Goal: Register for event/course

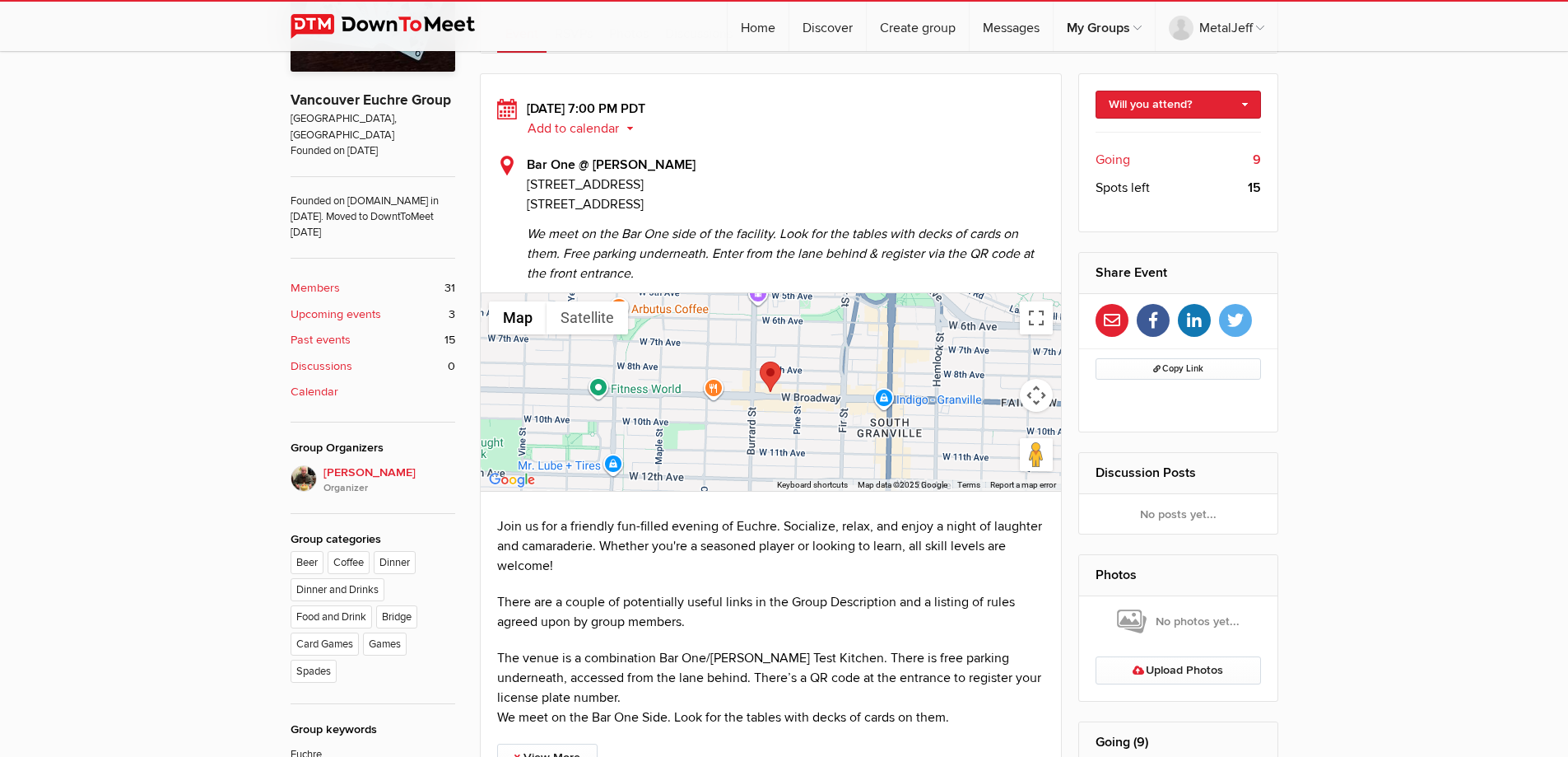
scroll to position [412, 0]
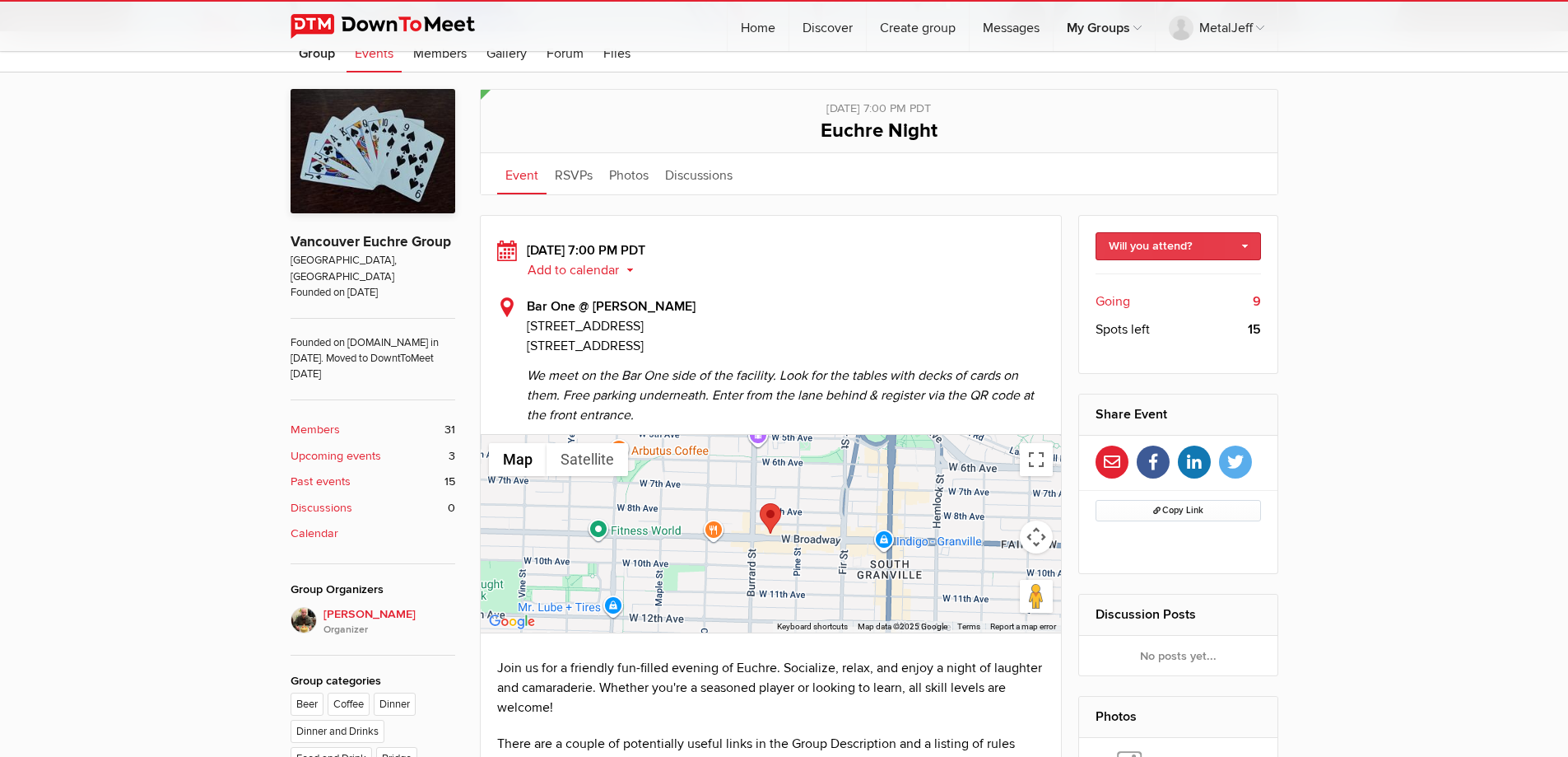
click at [1157, 238] on link "Will you attend?" at bounding box center [1178, 247] width 166 height 28
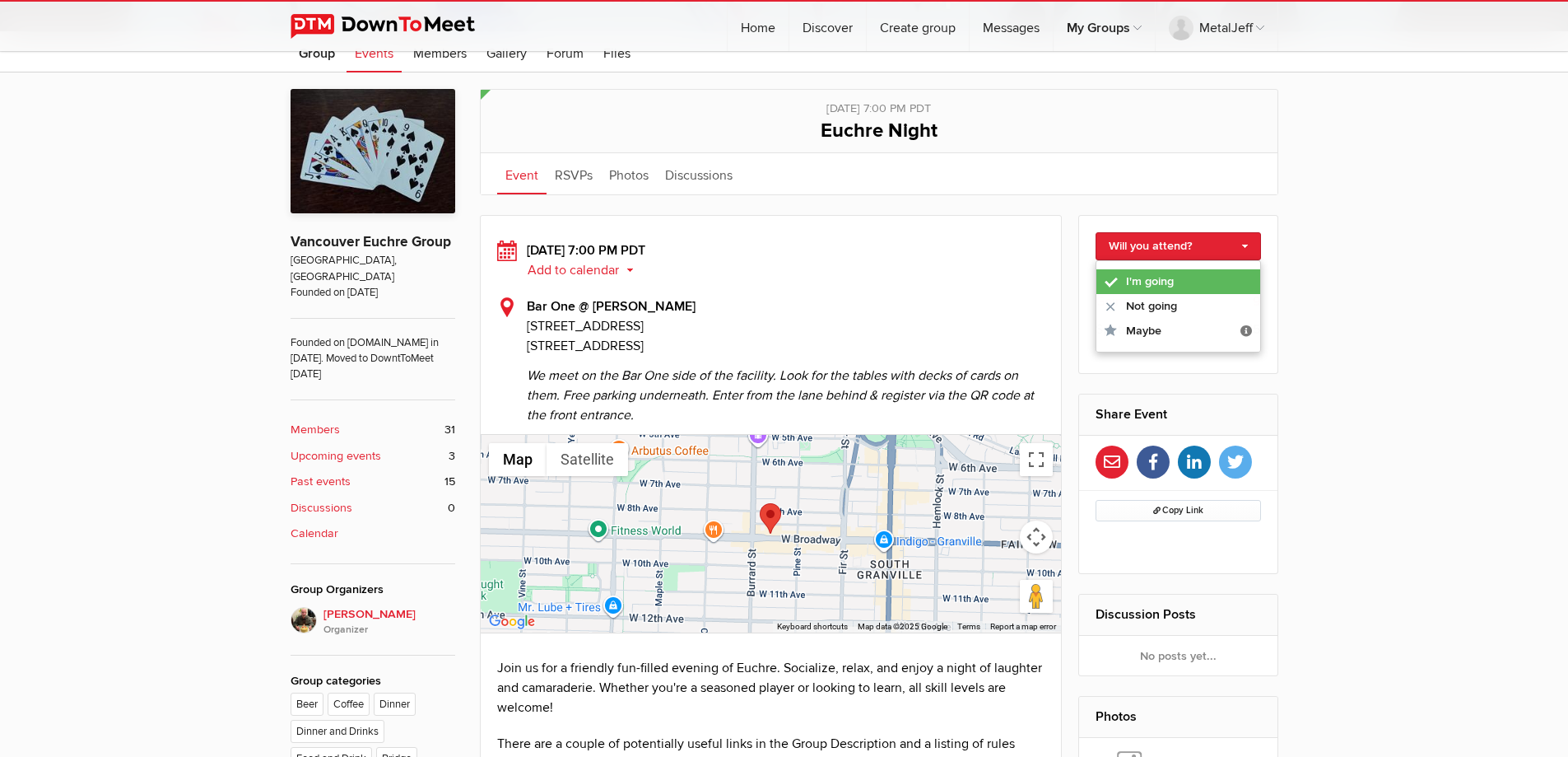
click at [1153, 279] on link "I'm going" at bounding box center [1178, 282] width 164 height 25
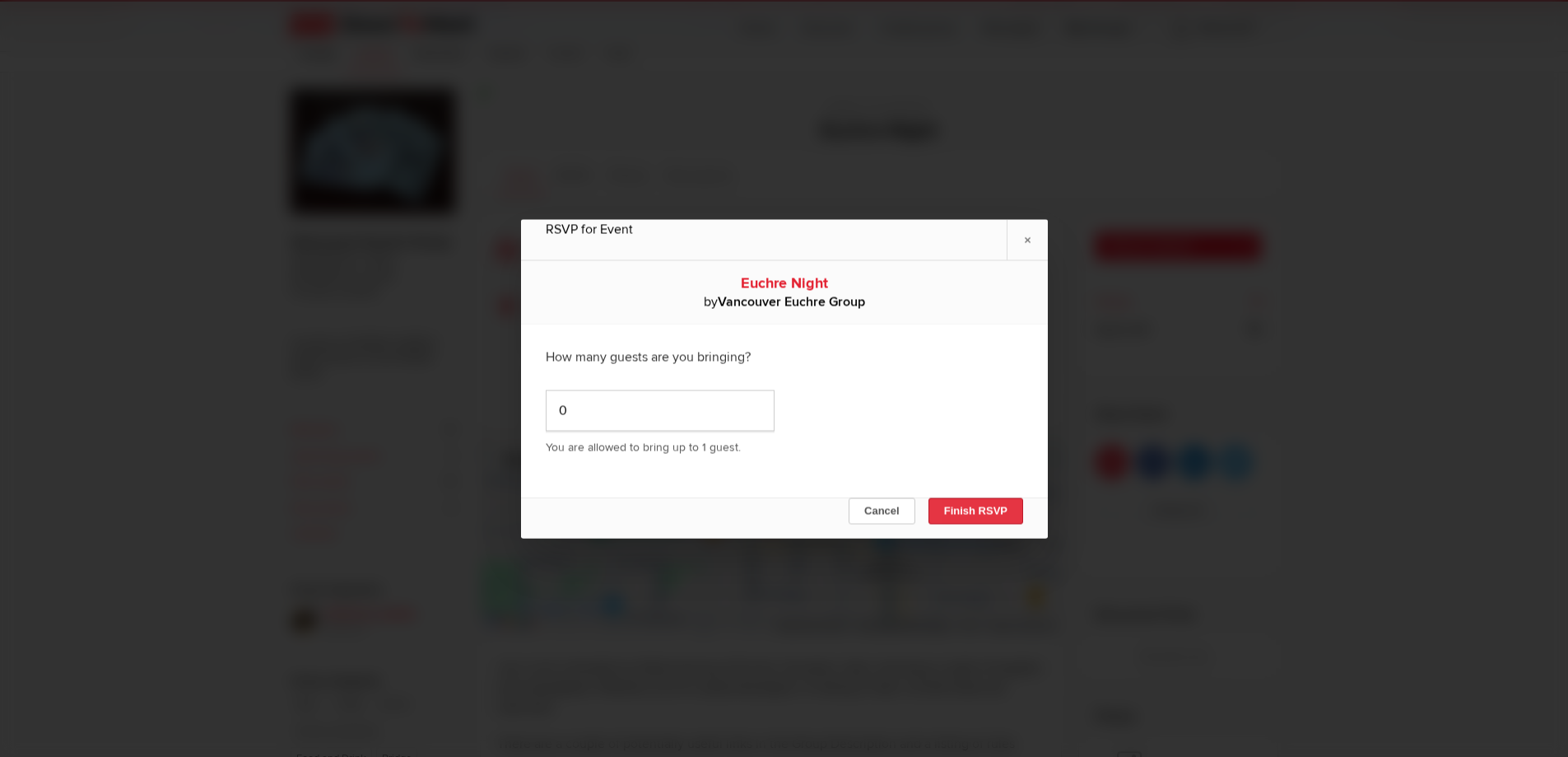
click at [958, 507] on button "Finish RSVP" at bounding box center [975, 511] width 95 height 27
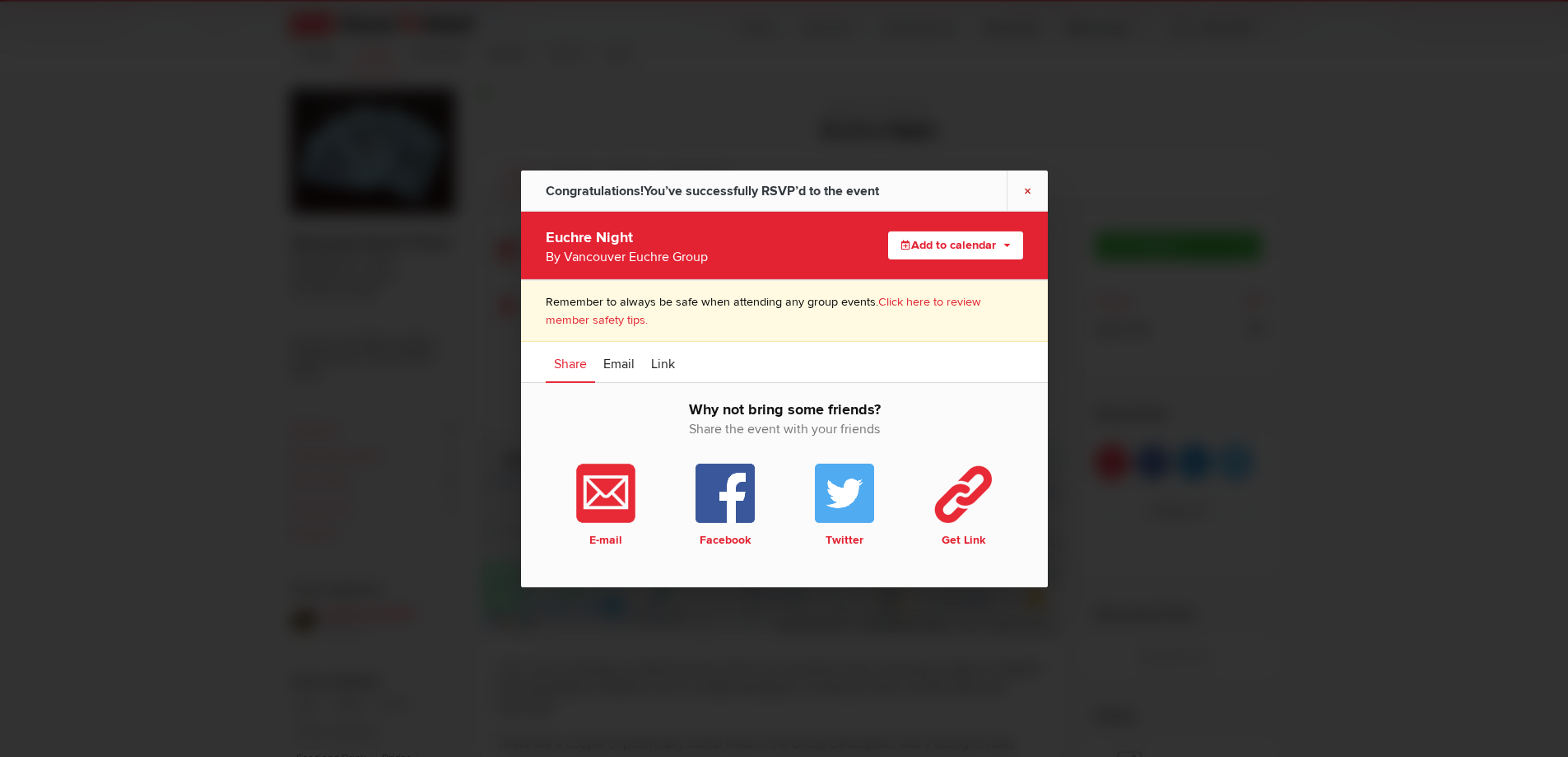
click at [1026, 191] on link "×" at bounding box center [1026, 189] width 41 height 40
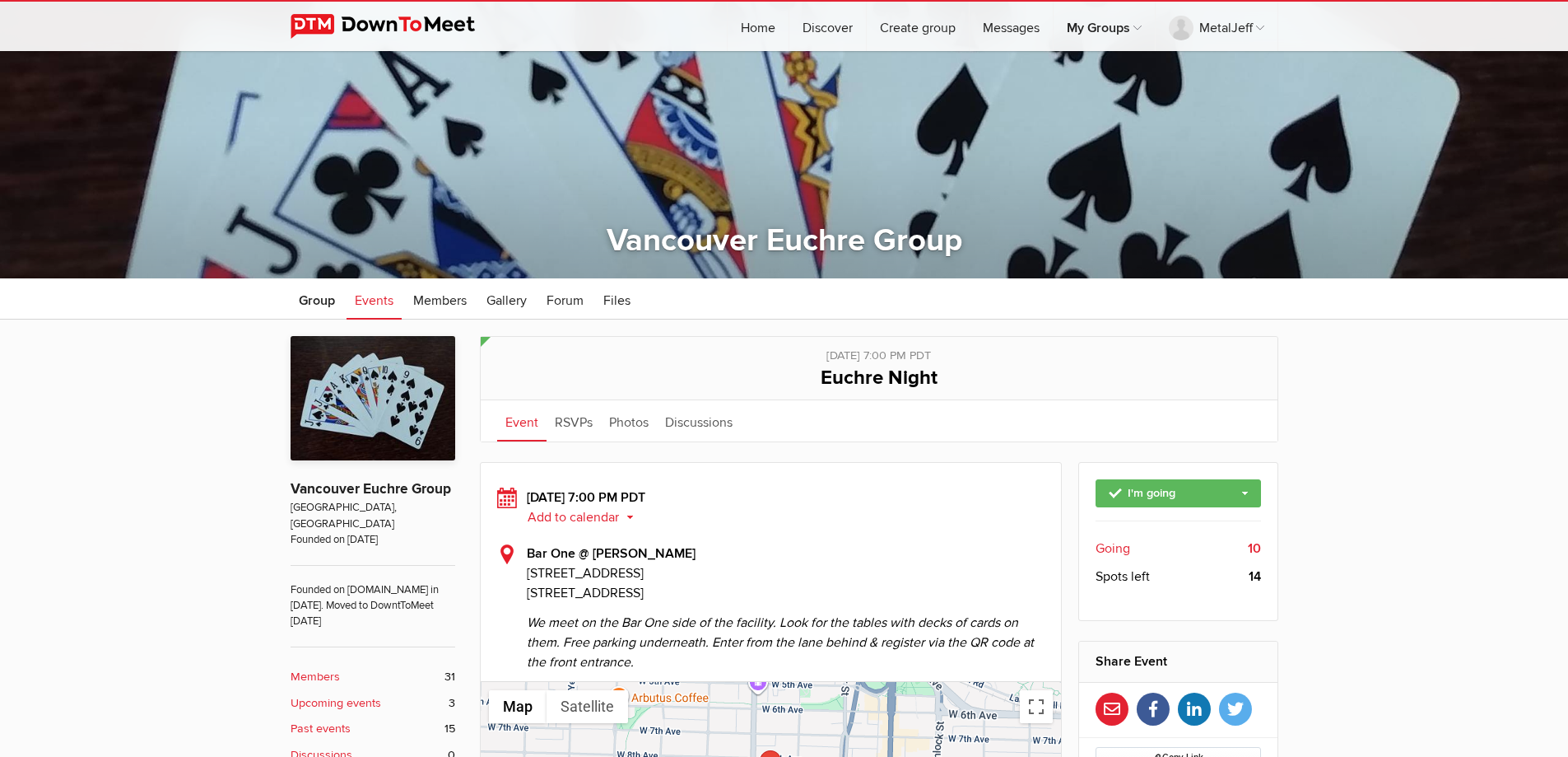
scroll to position [0, 0]
